Goal: Transaction & Acquisition: Download file/media

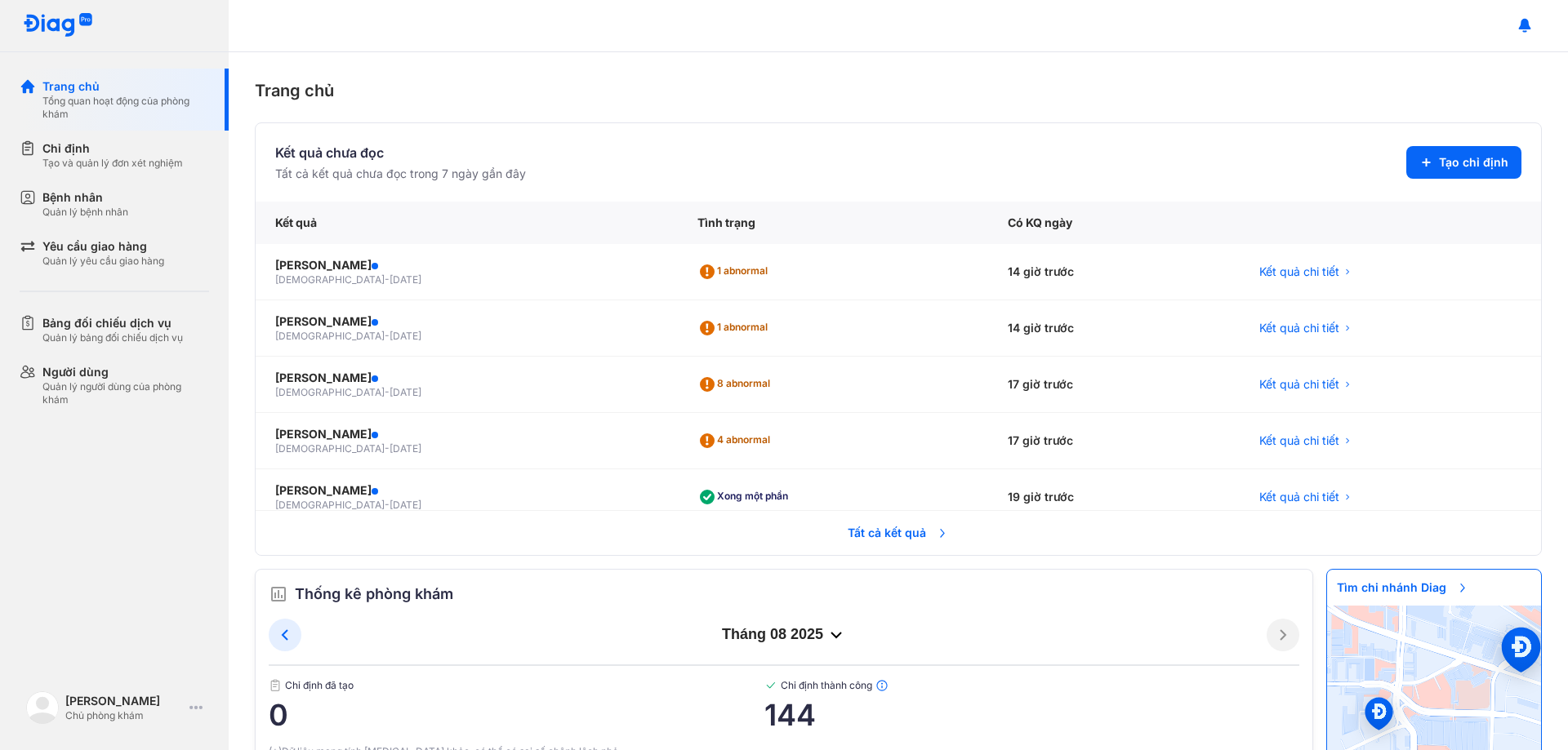
click at [871, 526] on span "Tất cả kết quả" at bounding box center [899, 533] width 121 height 36
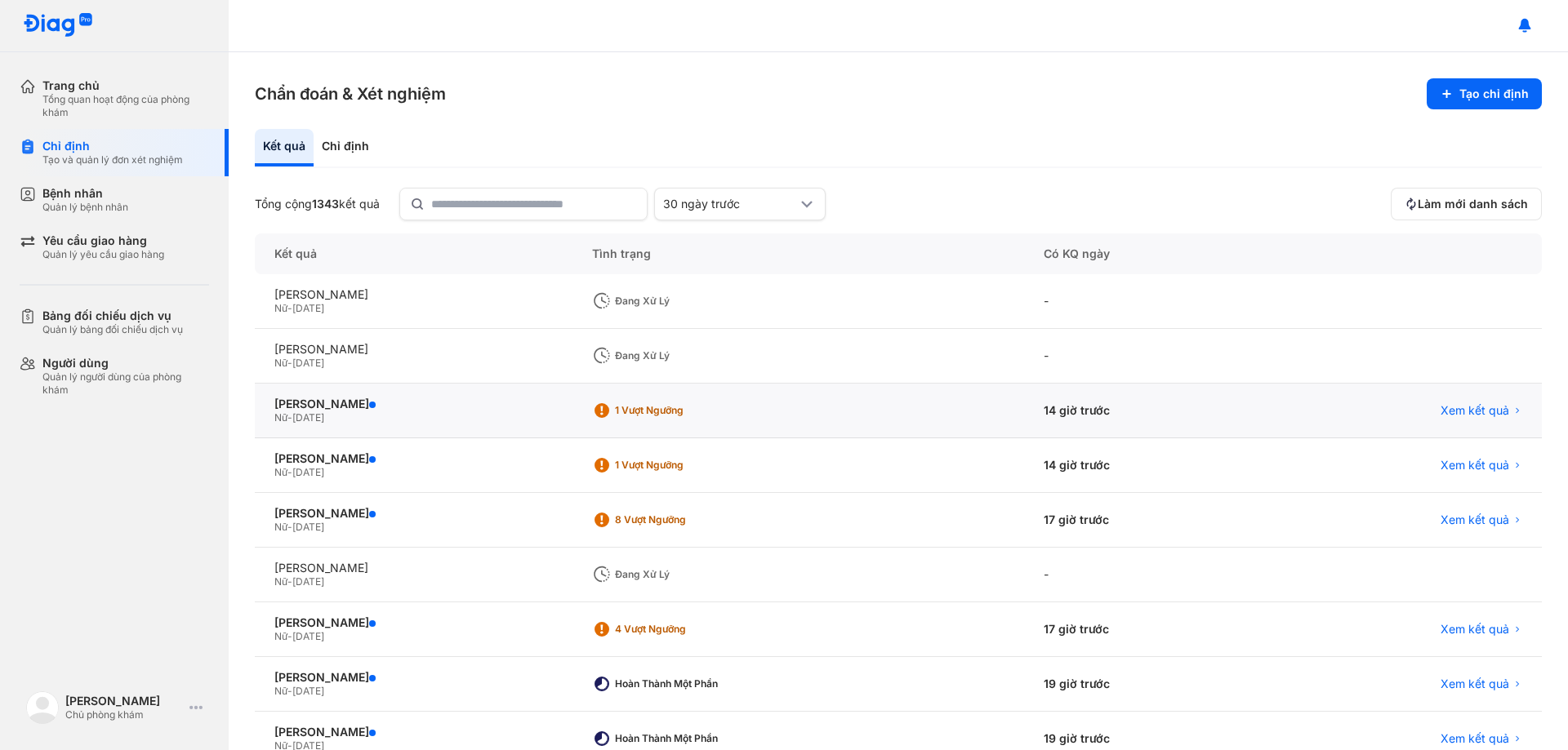
click at [1448, 399] on div "Xem kết quả" at bounding box center [1405, 411] width 274 height 55
click at [1454, 410] on span "Xem kết quả" at bounding box center [1475, 410] width 68 height 14
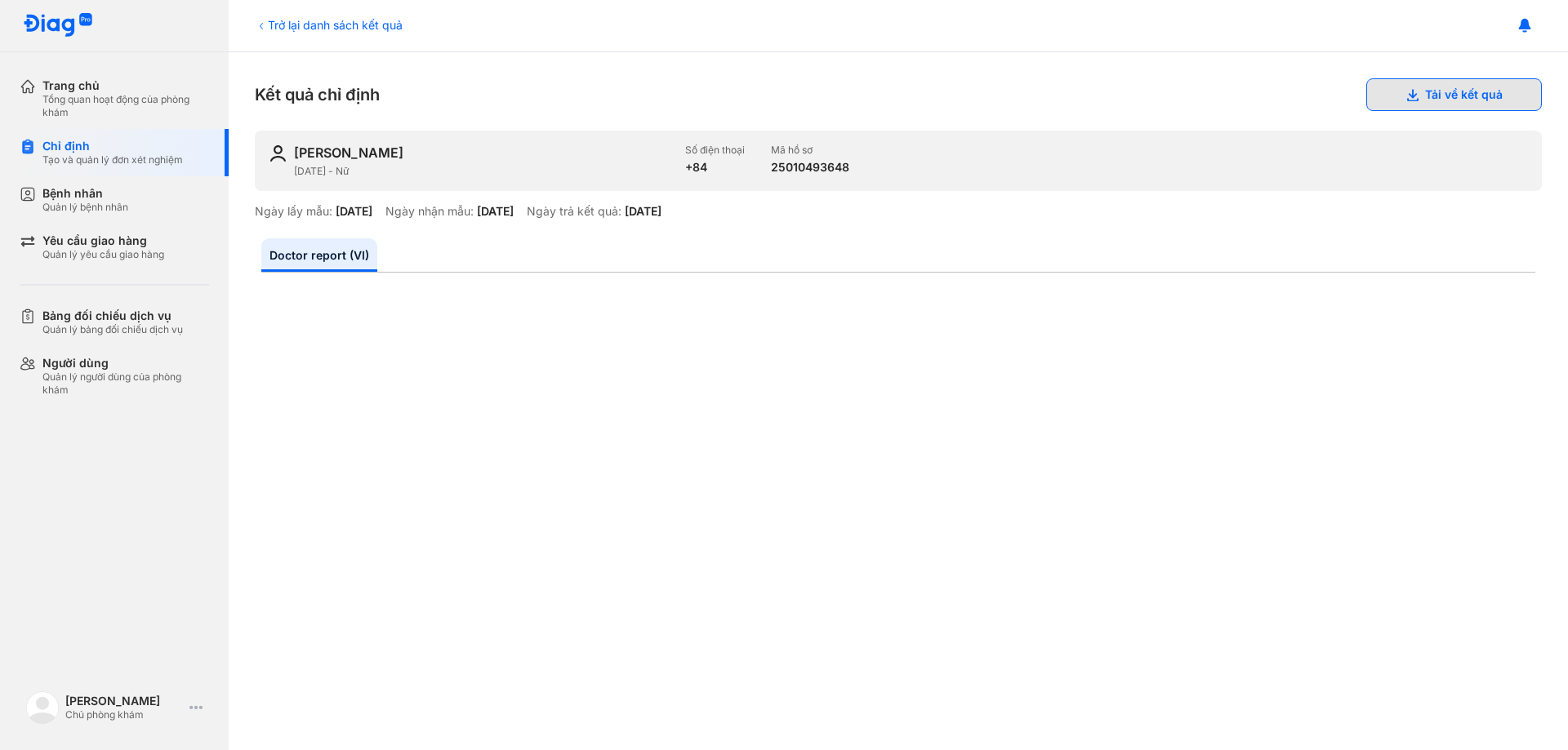
click at [1447, 85] on button "Tải về kết quả" at bounding box center [1453, 94] width 175 height 33
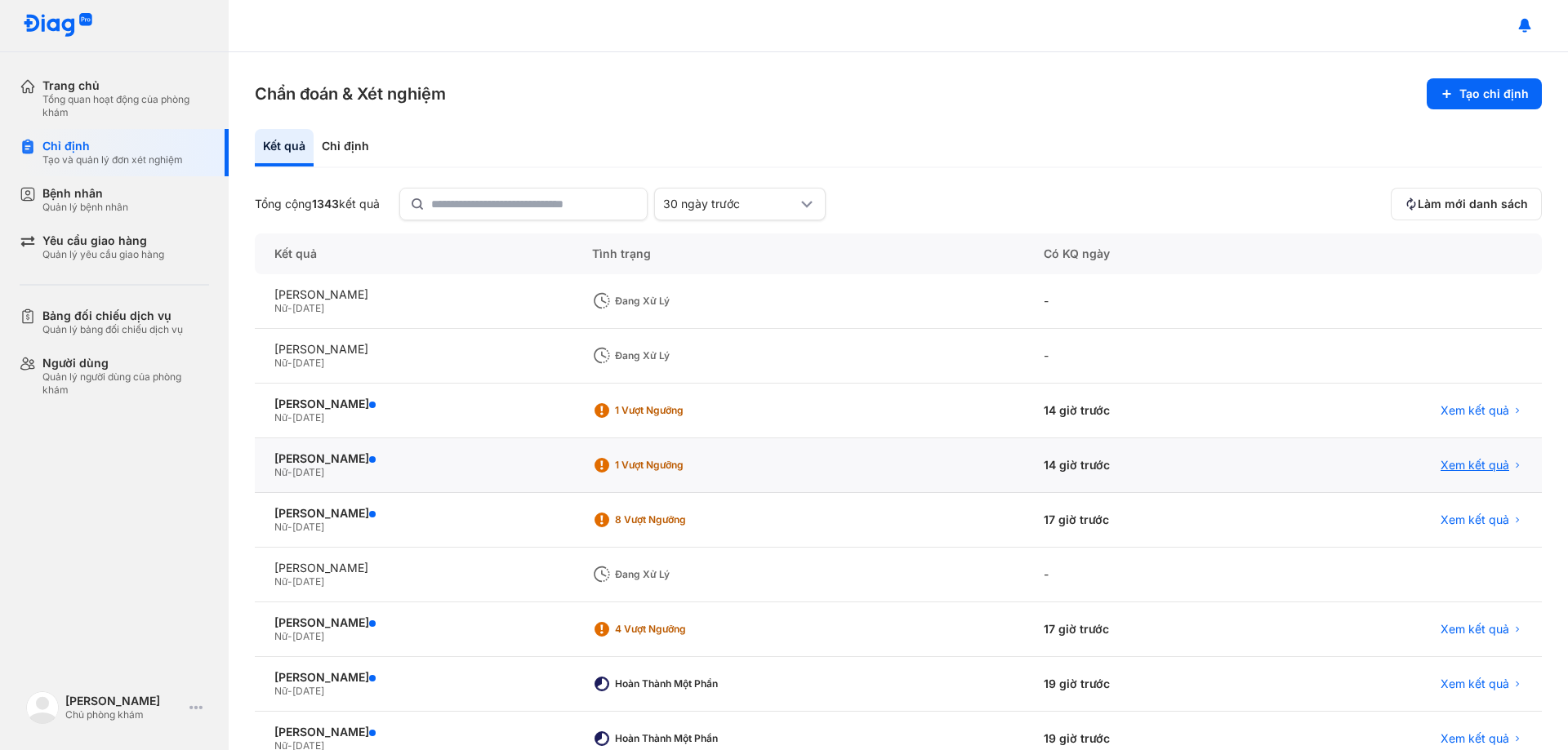
click at [1472, 460] on span "Xem kết quả" at bounding box center [1475, 465] width 68 height 14
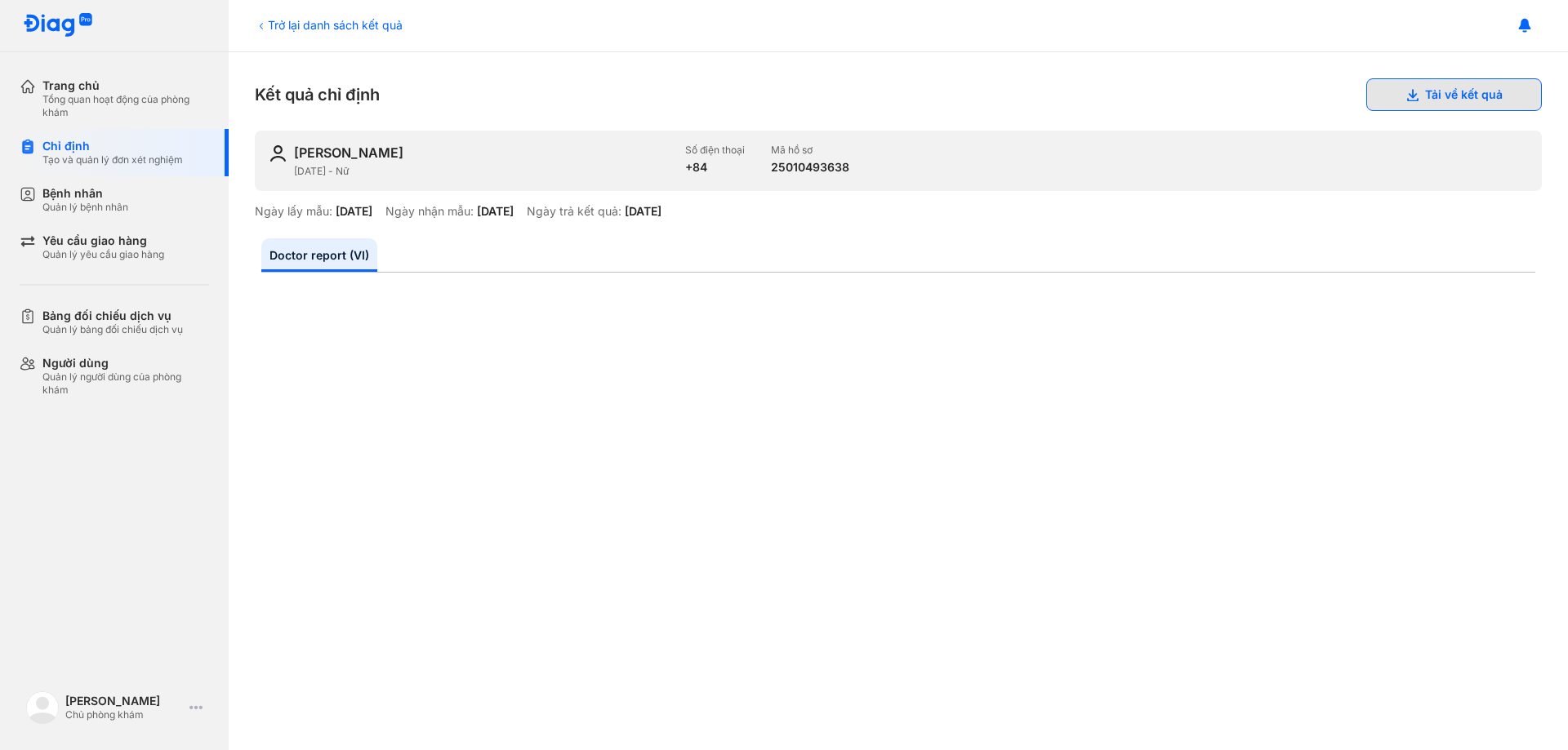
click at [1469, 94] on button "Tải về kết quả" at bounding box center [1453, 94] width 175 height 33
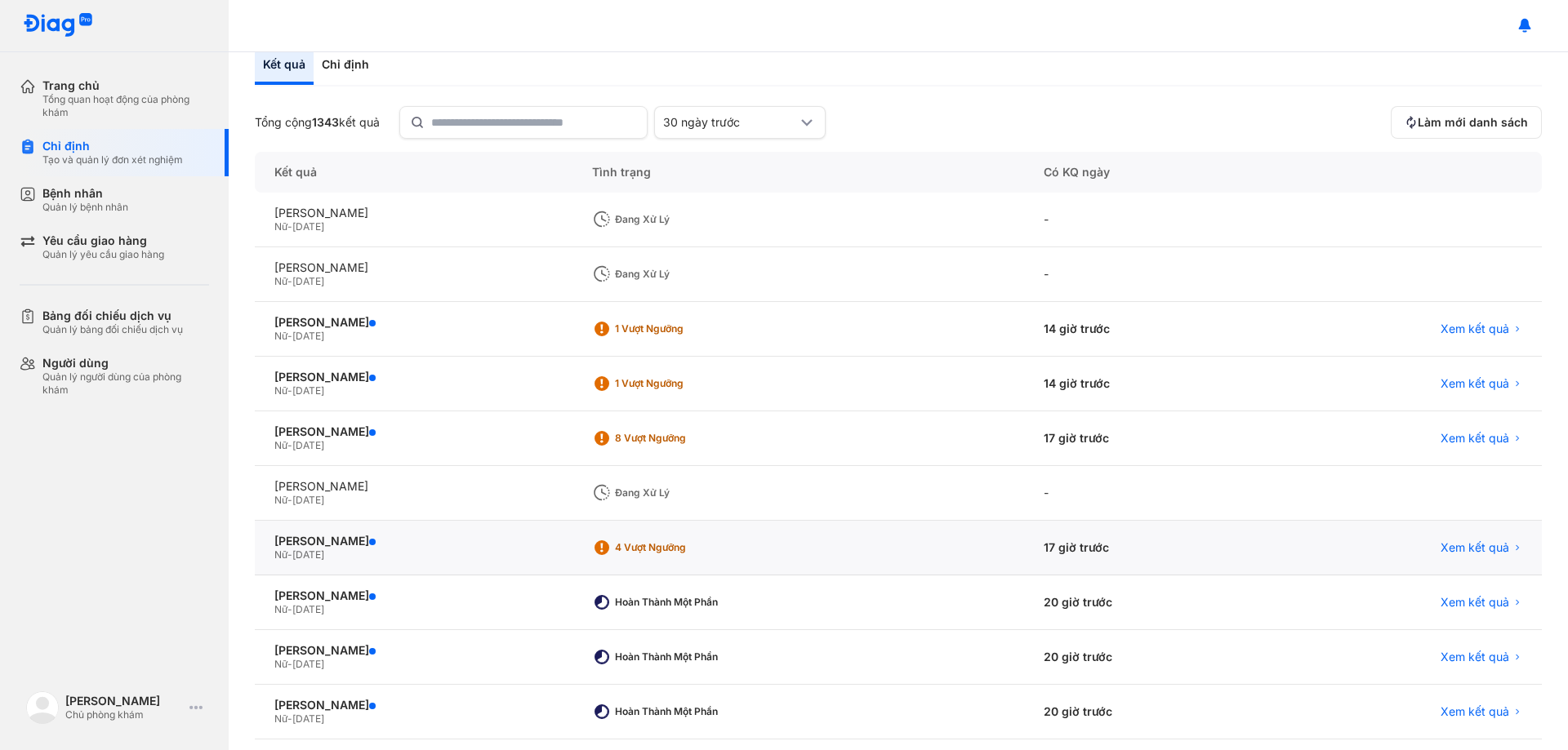
scroll to position [156, 0]
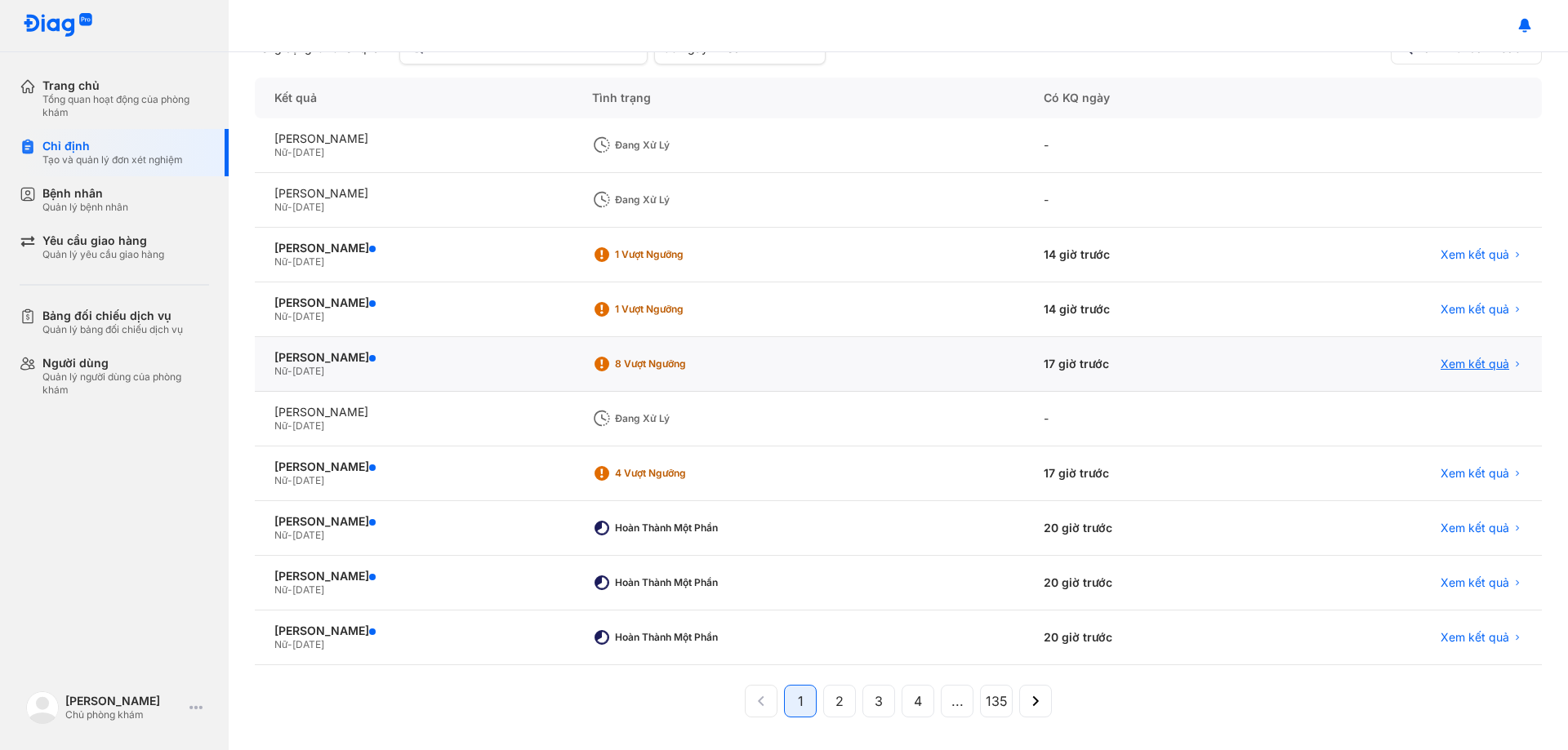
click at [1444, 361] on span "Xem kết quả" at bounding box center [1475, 364] width 68 height 14
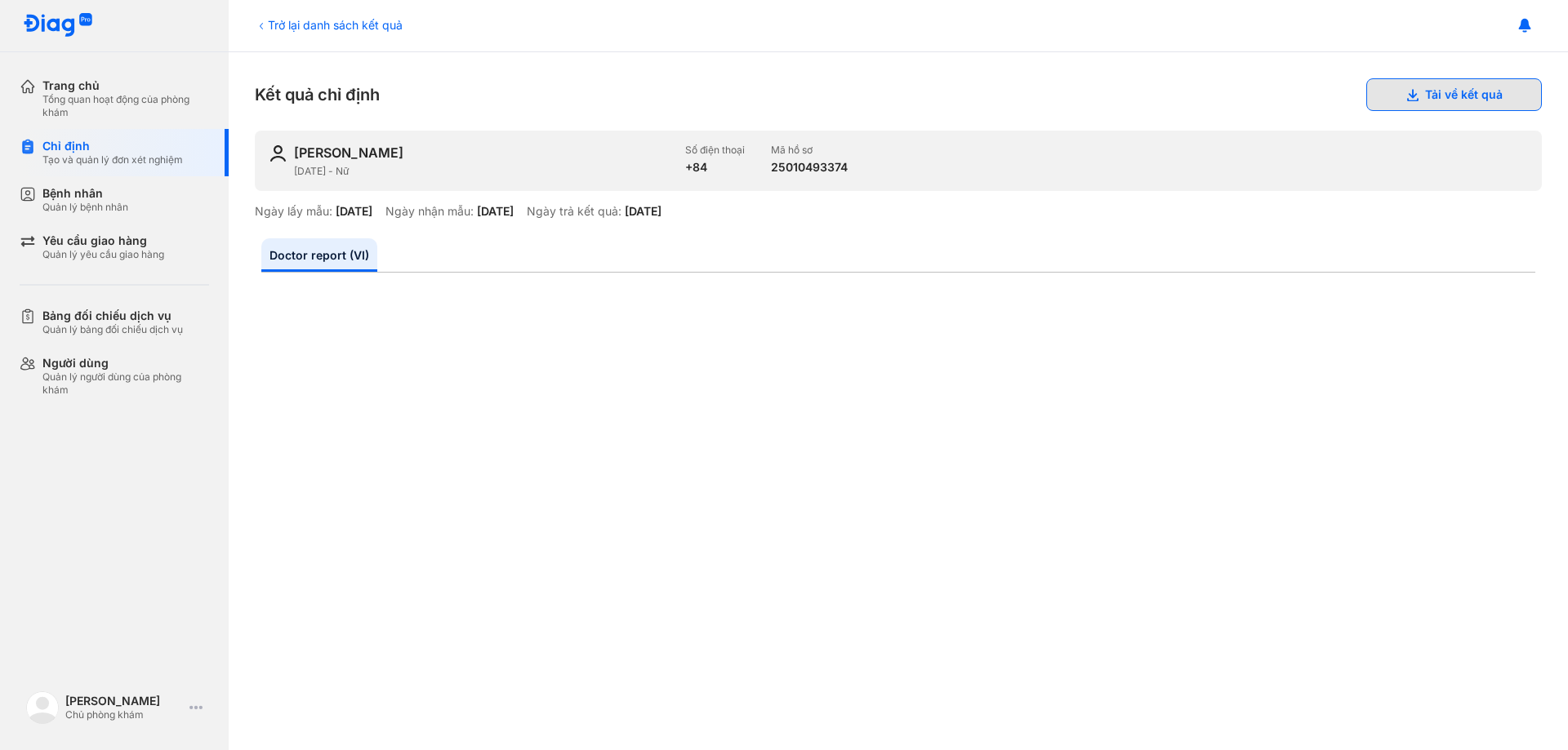
click at [1427, 108] on button "Tải về kết quả" at bounding box center [1453, 94] width 175 height 33
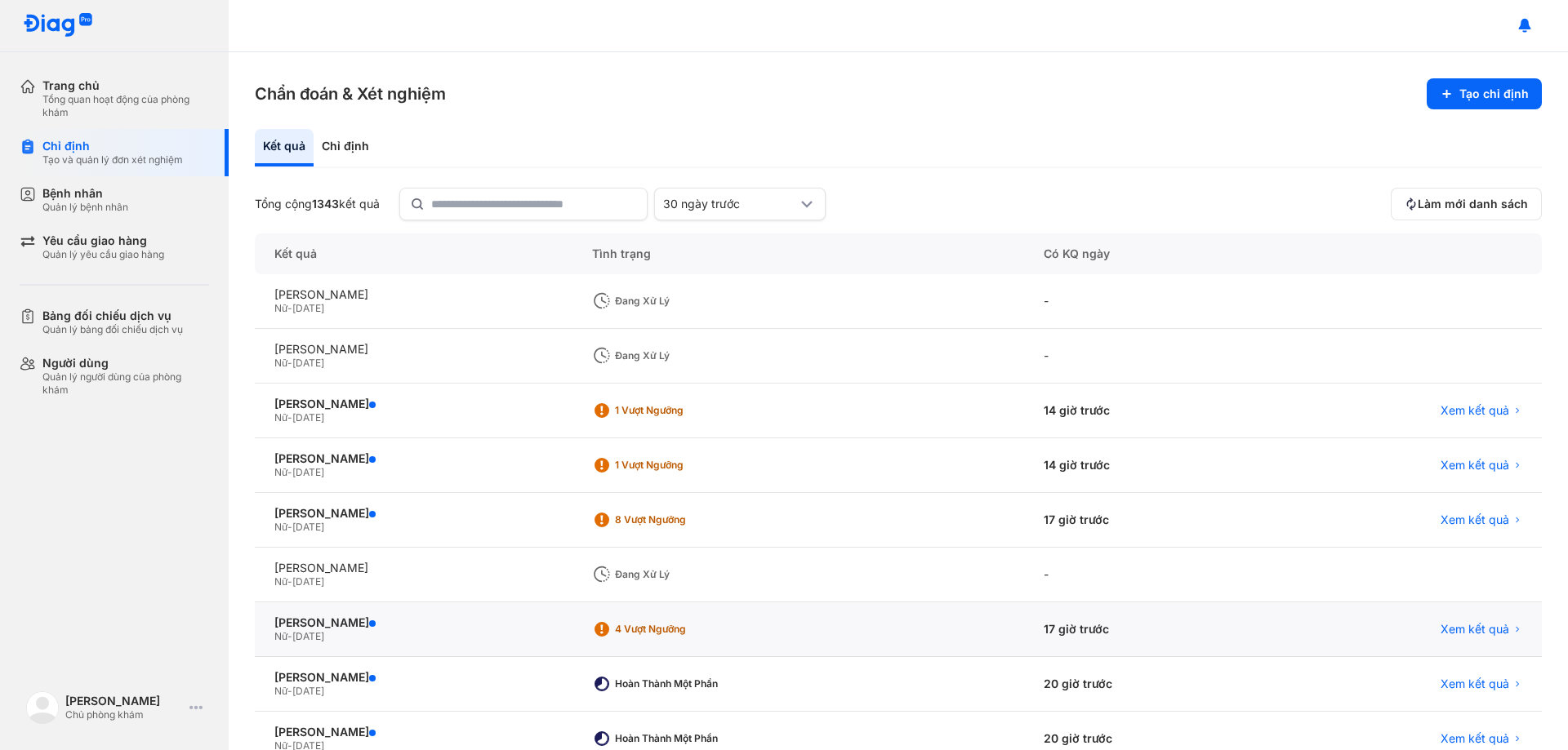
scroll to position [82, 0]
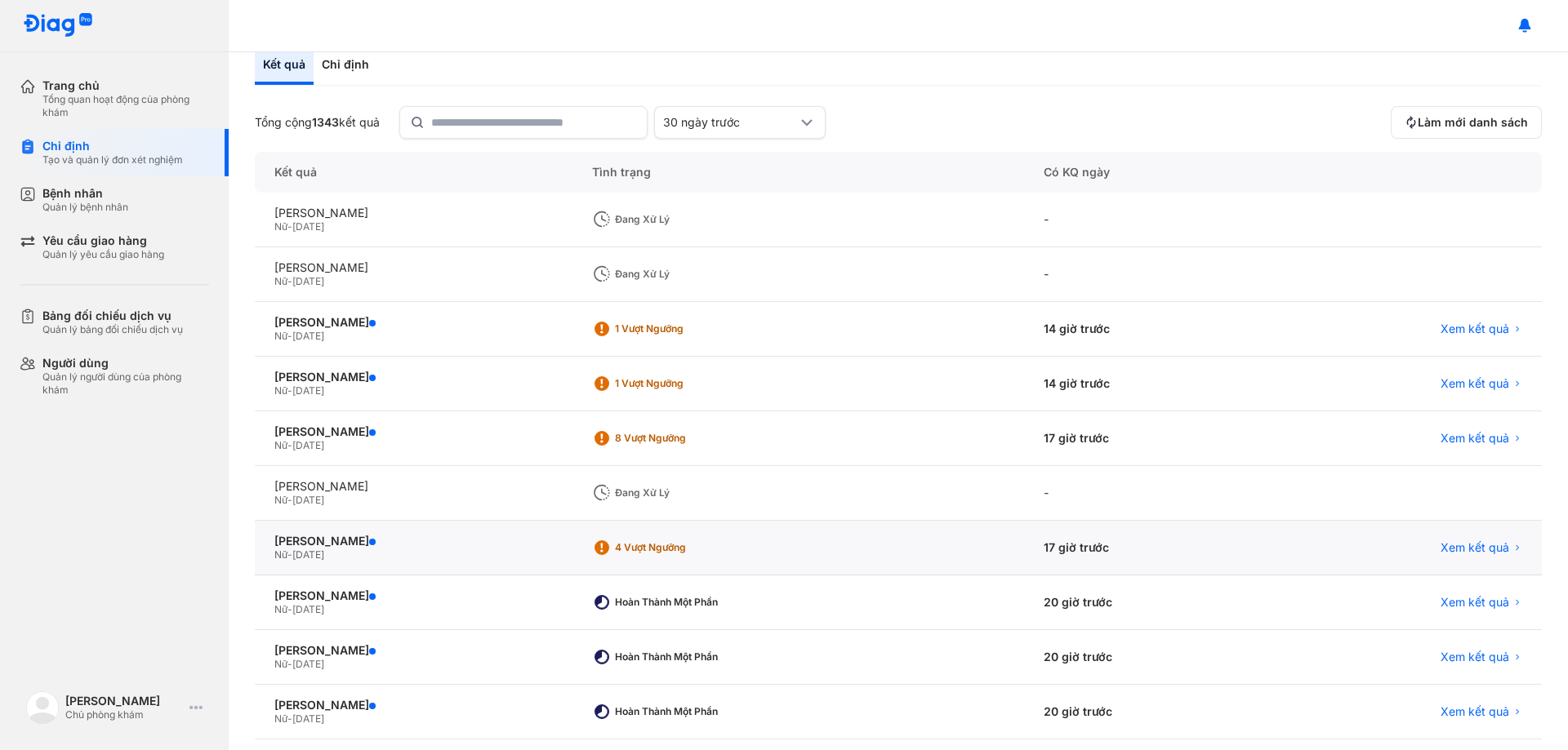
click at [1464, 539] on div "Xem kết quả" at bounding box center [1405, 548] width 274 height 55
click at [1479, 544] on span "Xem kết quả" at bounding box center [1475, 547] width 68 height 14
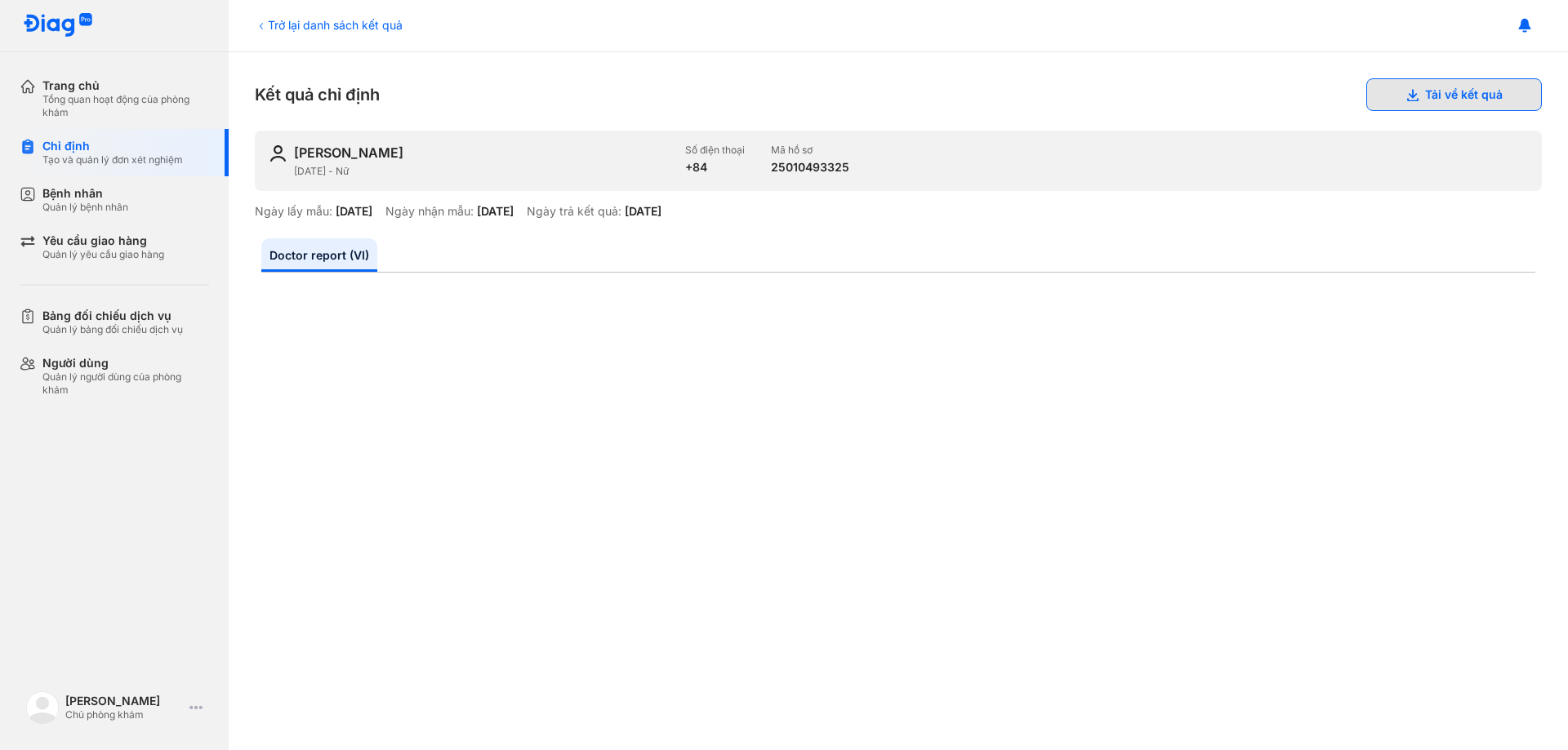
click at [1463, 93] on button "Tải về kết quả" at bounding box center [1453, 94] width 175 height 33
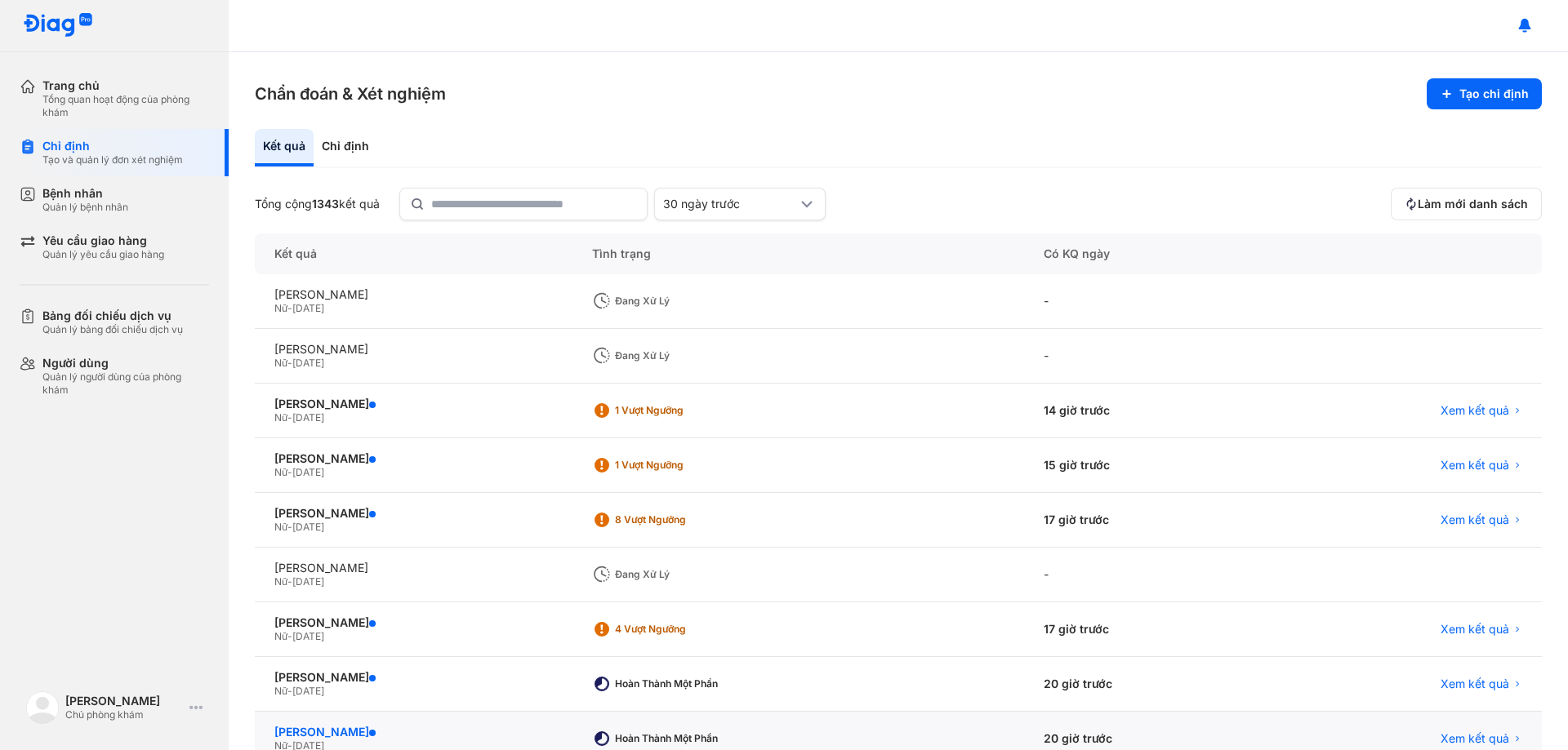
scroll to position [82, 0]
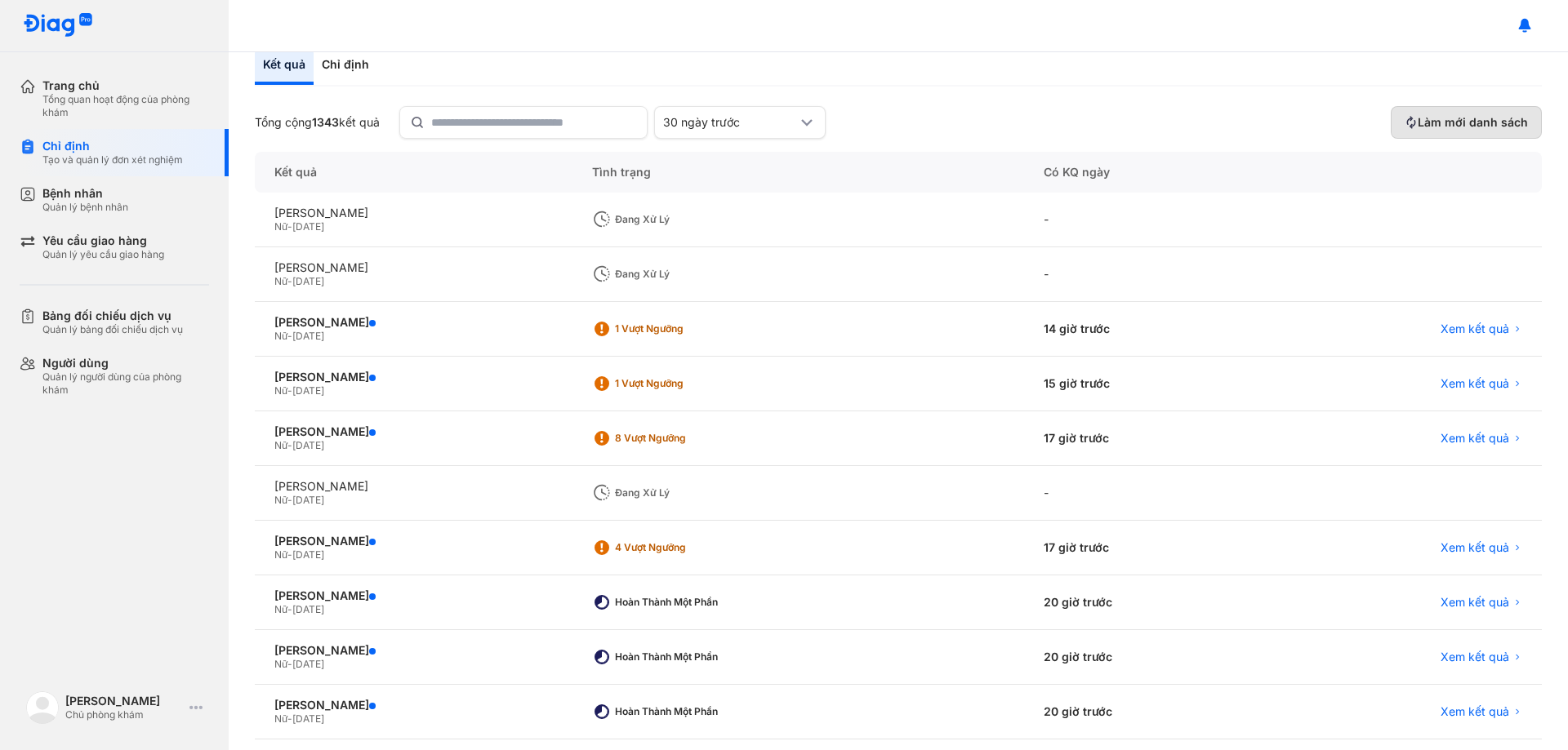
click at [1440, 121] on span "Làm mới danh sách" at bounding box center [1472, 122] width 110 height 14
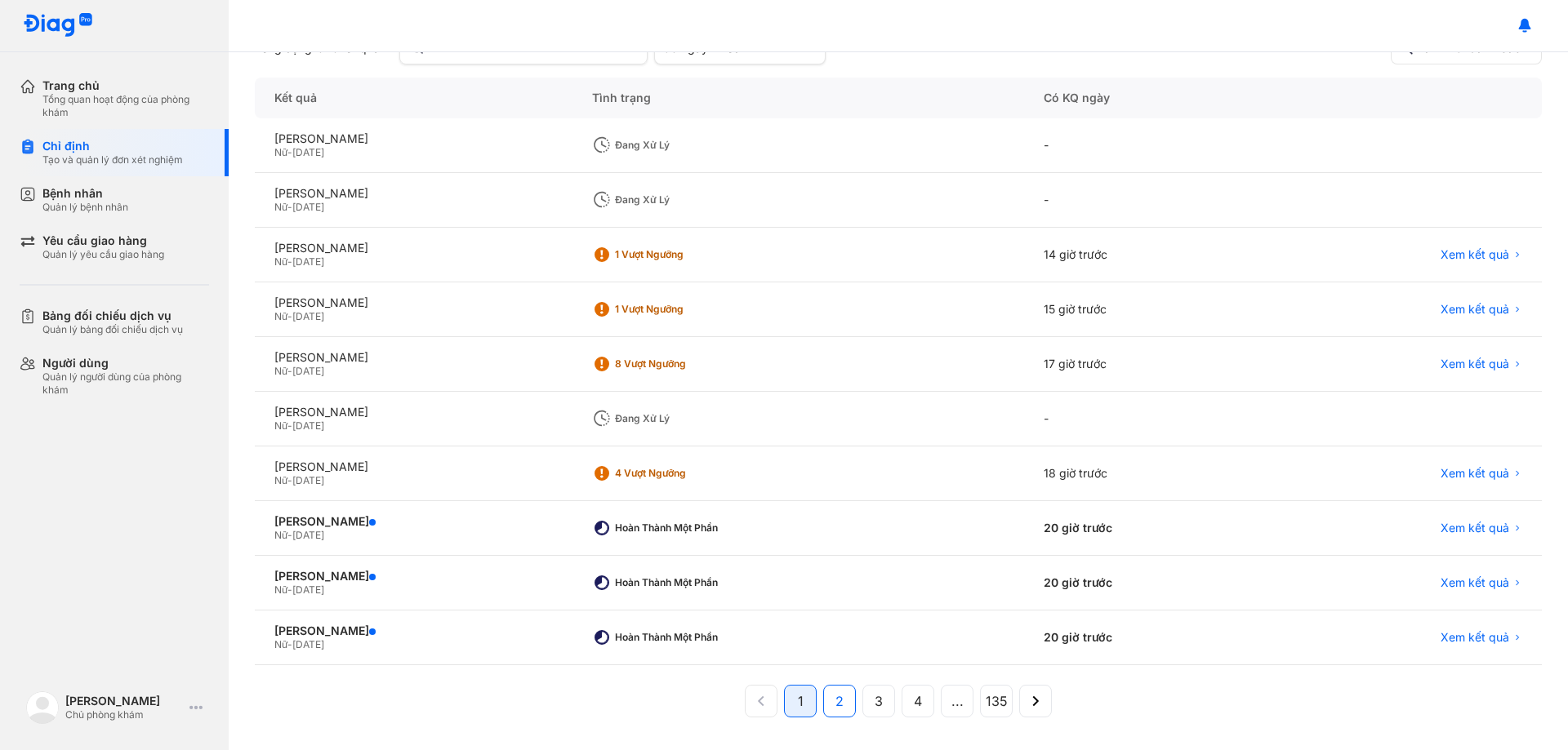
click at [823, 699] on button "2" at bounding box center [839, 701] width 33 height 33
